Goal: Obtain resource: Download file/media

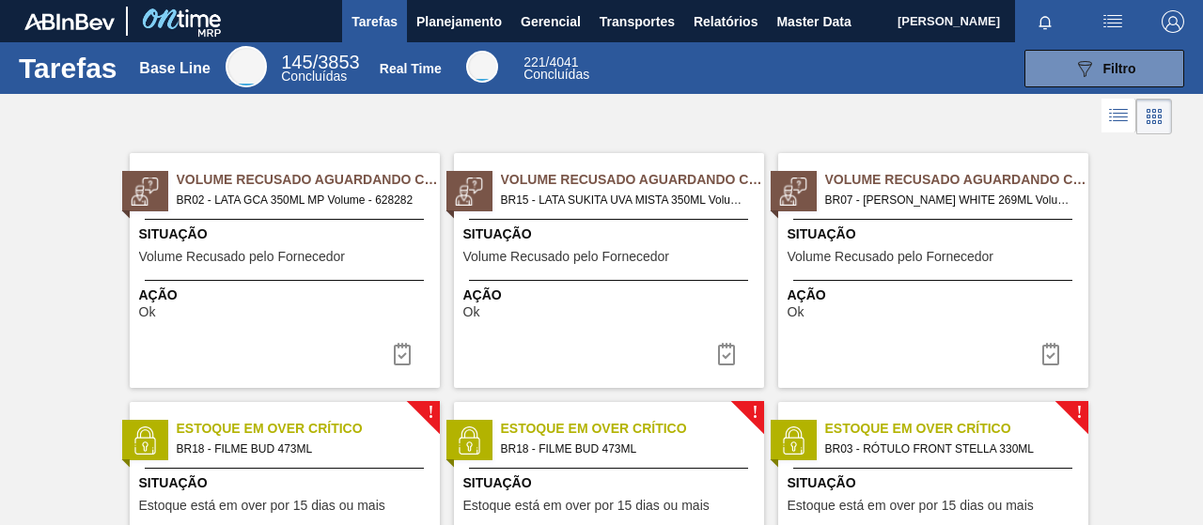
click at [729, 85] on div "089F7B8B-B2A5-4AFE-B5C0-19BA573D28AC Filtro" at bounding box center [897, 69] width 591 height 38
click at [735, 27] on span "Relatórios" at bounding box center [726, 21] width 64 height 23
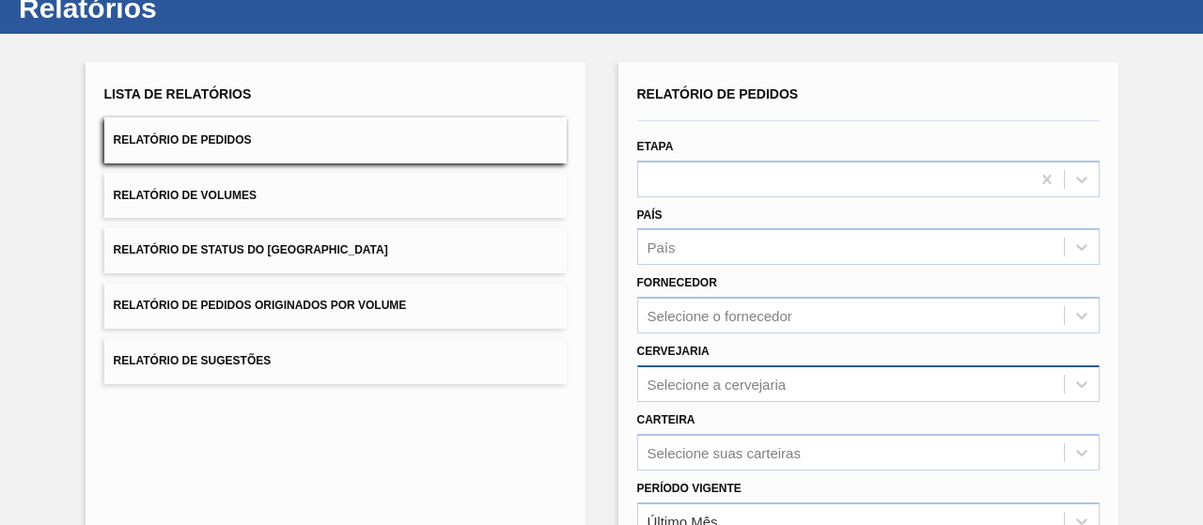
scroll to position [154, 0]
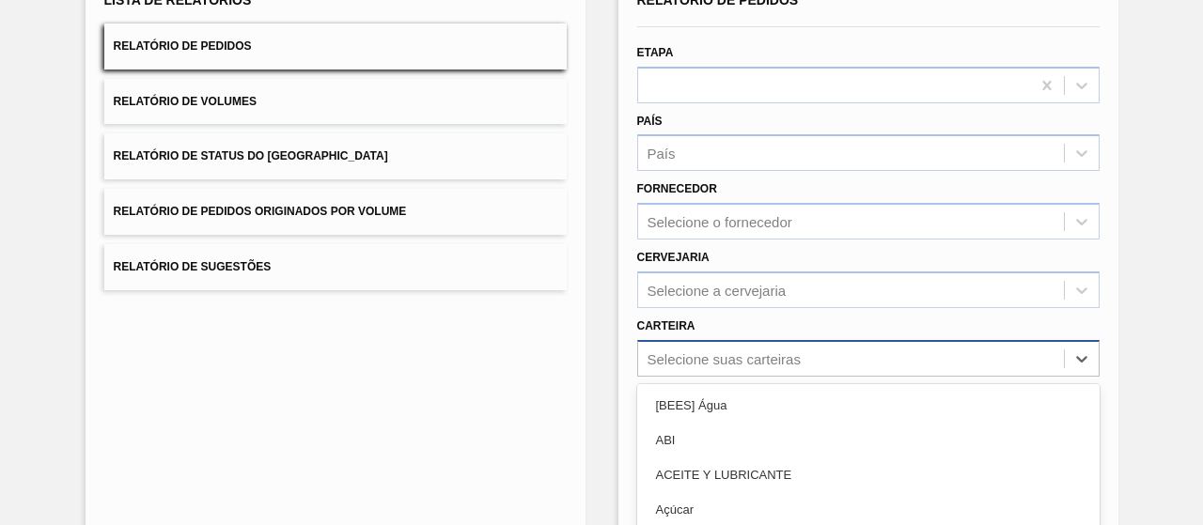
click at [694, 369] on div "option Açúcar focused, 4 of 101. 101 results available. Use Up and Down to choo…" at bounding box center [868, 358] width 462 height 37
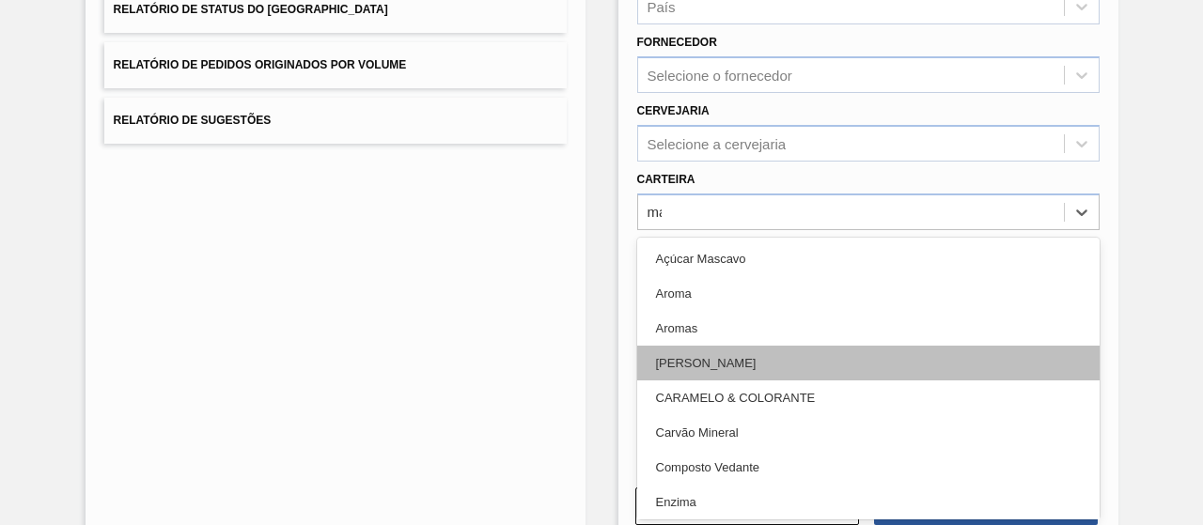
type input "mal"
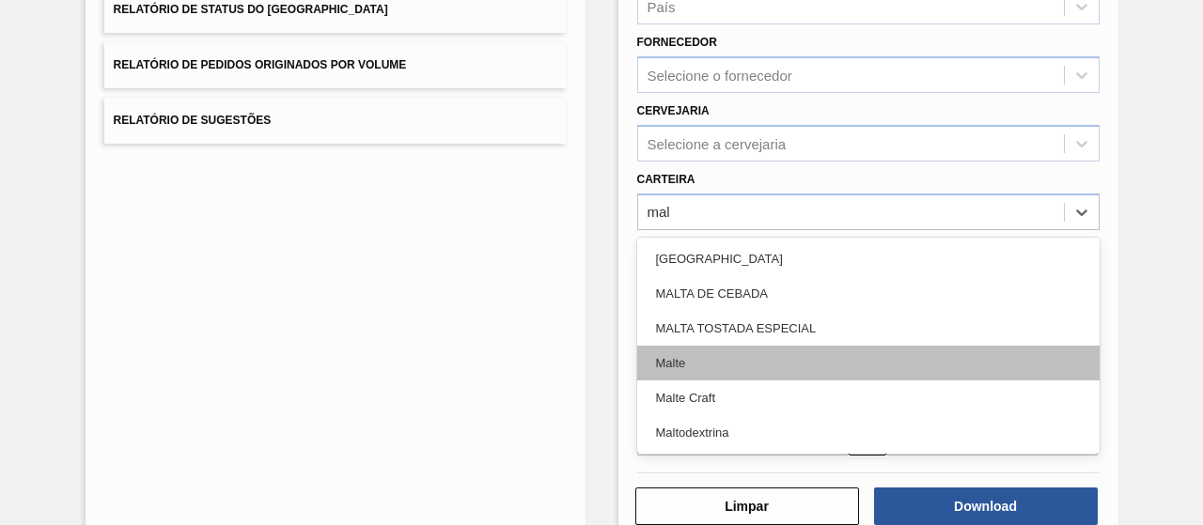
click at [694, 364] on div "Malte" at bounding box center [868, 363] width 462 height 35
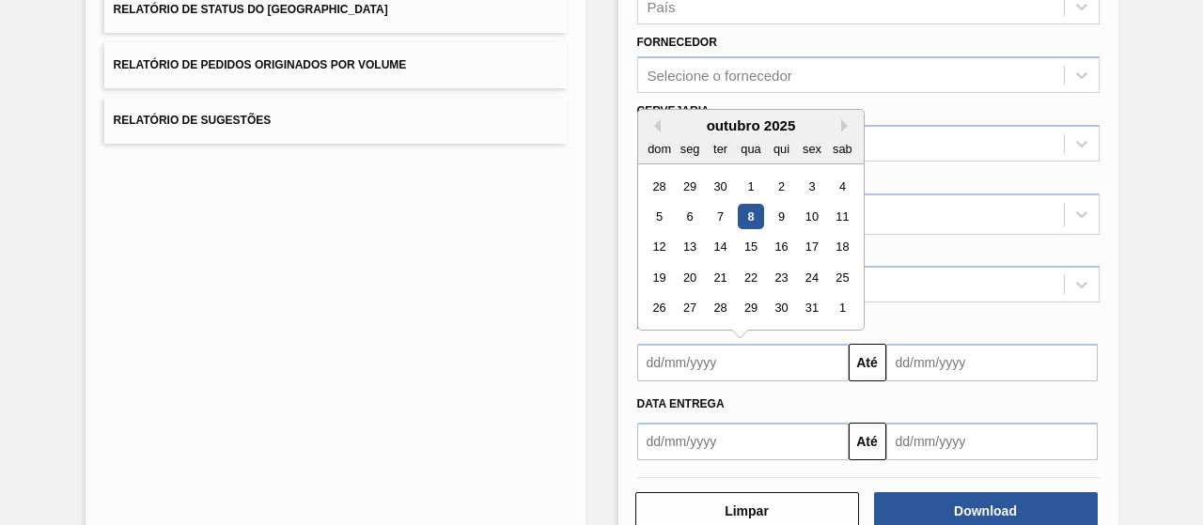
click at [677, 359] on input "text" at bounding box center [742, 363] width 211 height 38
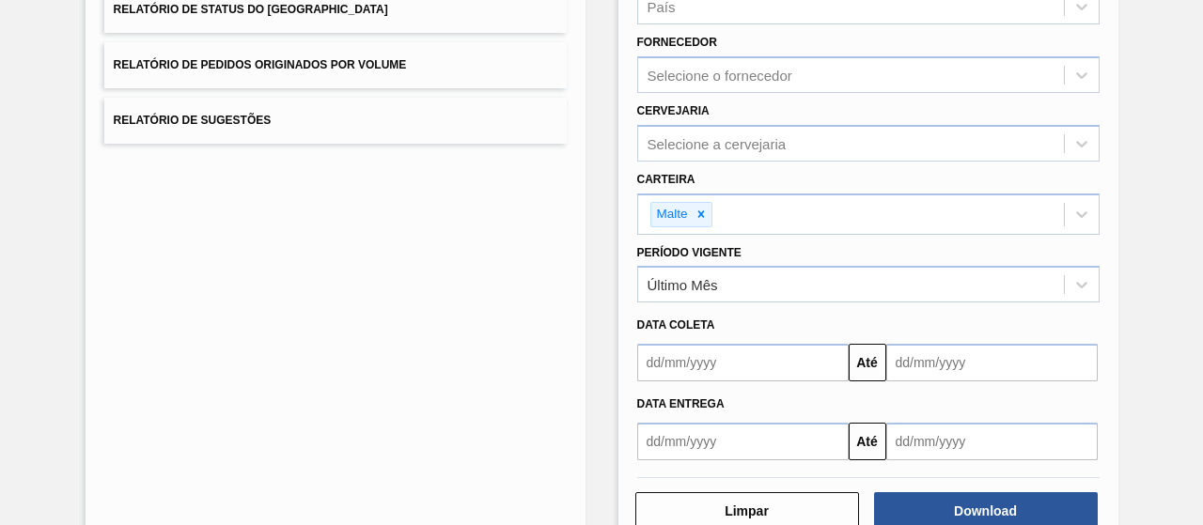
drag, startPoint x: 587, startPoint y: 360, endPoint x: 694, endPoint y: 326, distance: 111.5
click at [586, 359] on div "Lista de Relatórios Relatório de Pedidos Relatório de Volumes Relatório de Stat…" at bounding box center [601, 183] width 1203 height 781
click at [736, 292] on div "Último Mês" at bounding box center [851, 285] width 426 height 27
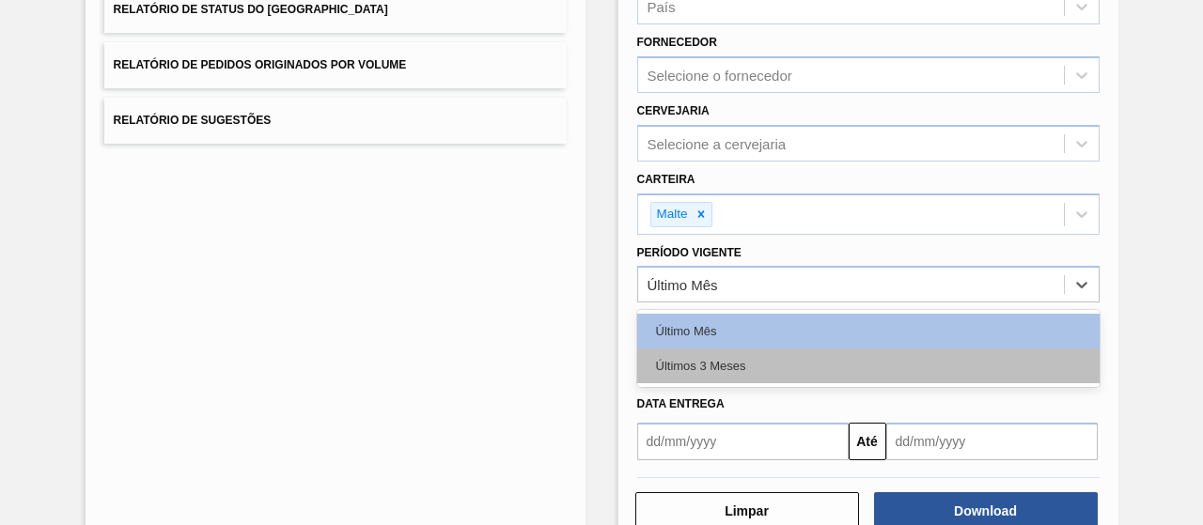
click at [743, 352] on div "Últimos 3 Meses" at bounding box center [868, 366] width 462 height 35
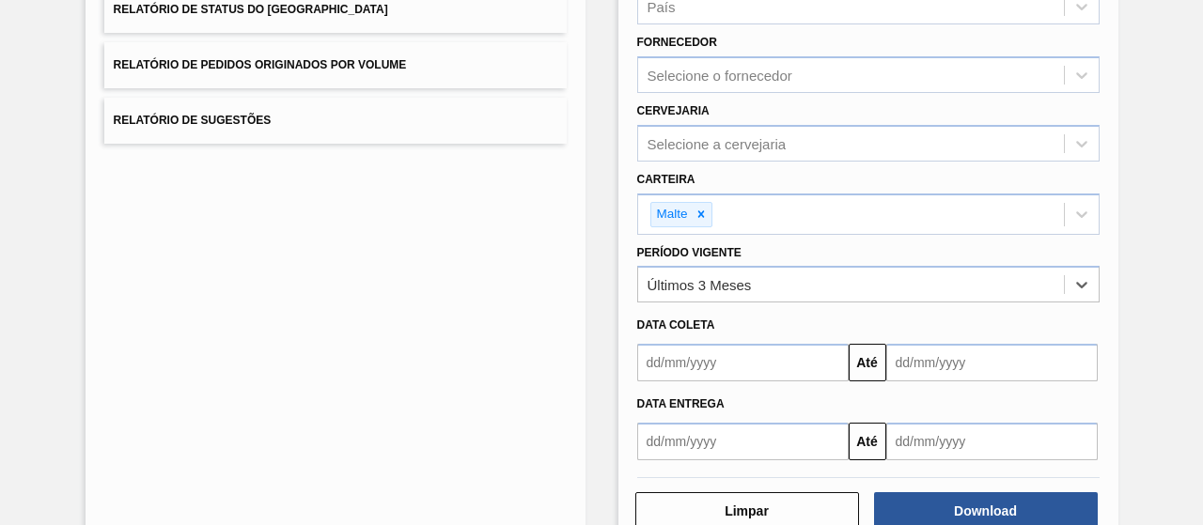
scroll to position [347, 0]
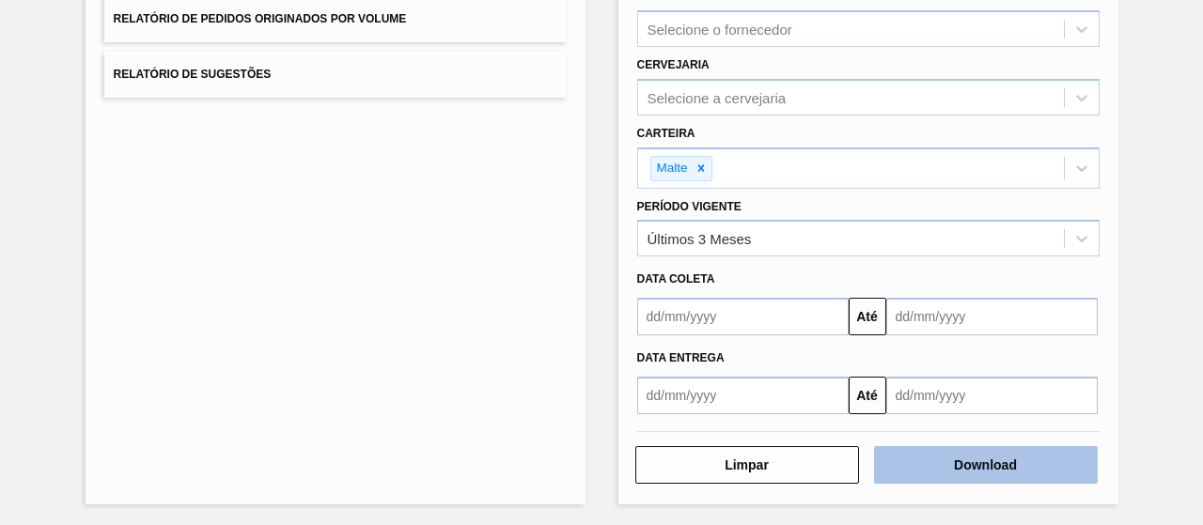
click at [962, 456] on button "Download" at bounding box center [986, 465] width 224 height 38
